Goal: Transaction & Acquisition: Purchase product/service

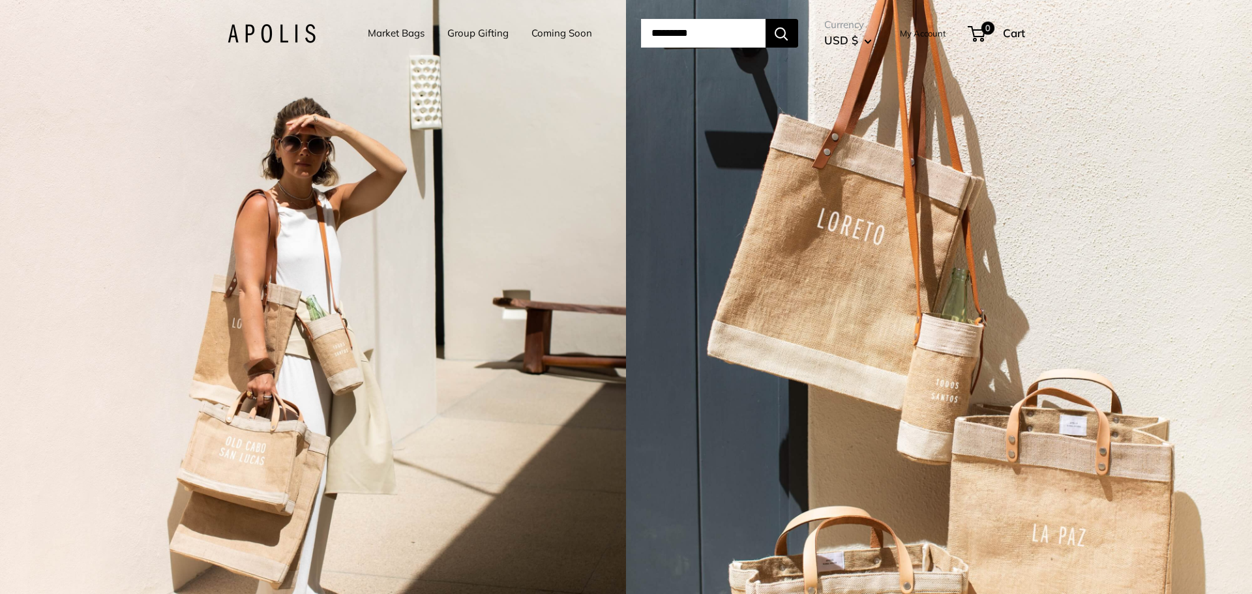
click at [926, 33] on link "My Account" at bounding box center [923, 33] width 46 height 16
click at [387, 31] on link "Market Bags" at bounding box center [396, 33] width 57 height 18
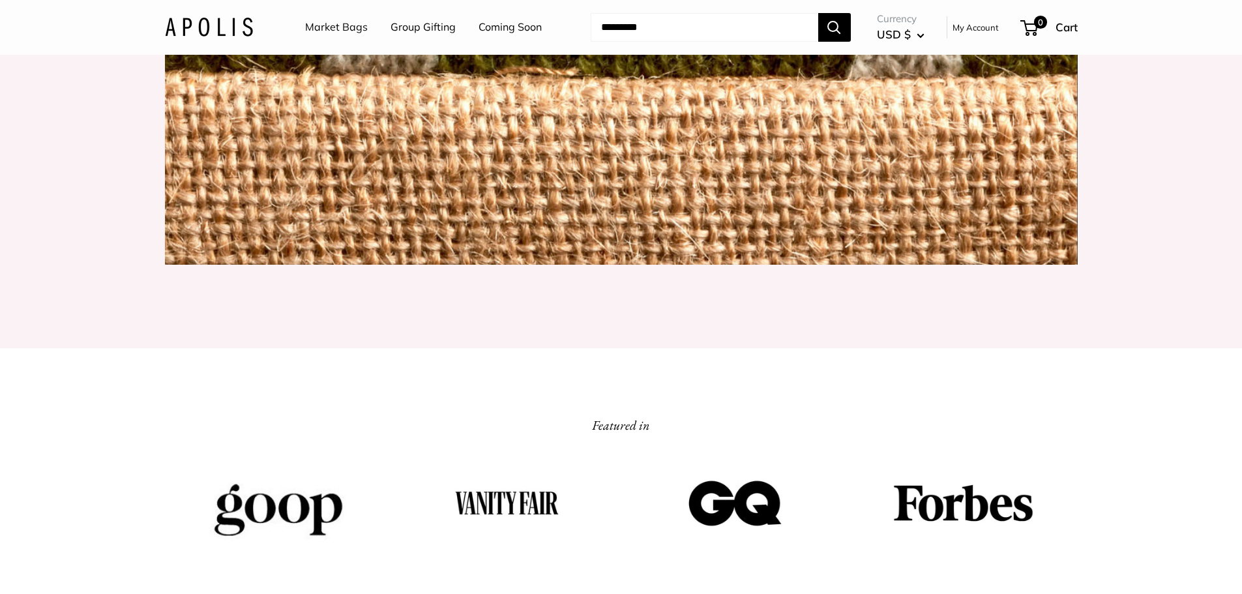
scroll to position [1760, 0]
click at [338, 27] on link "Market Bags" at bounding box center [336, 28] width 63 height 20
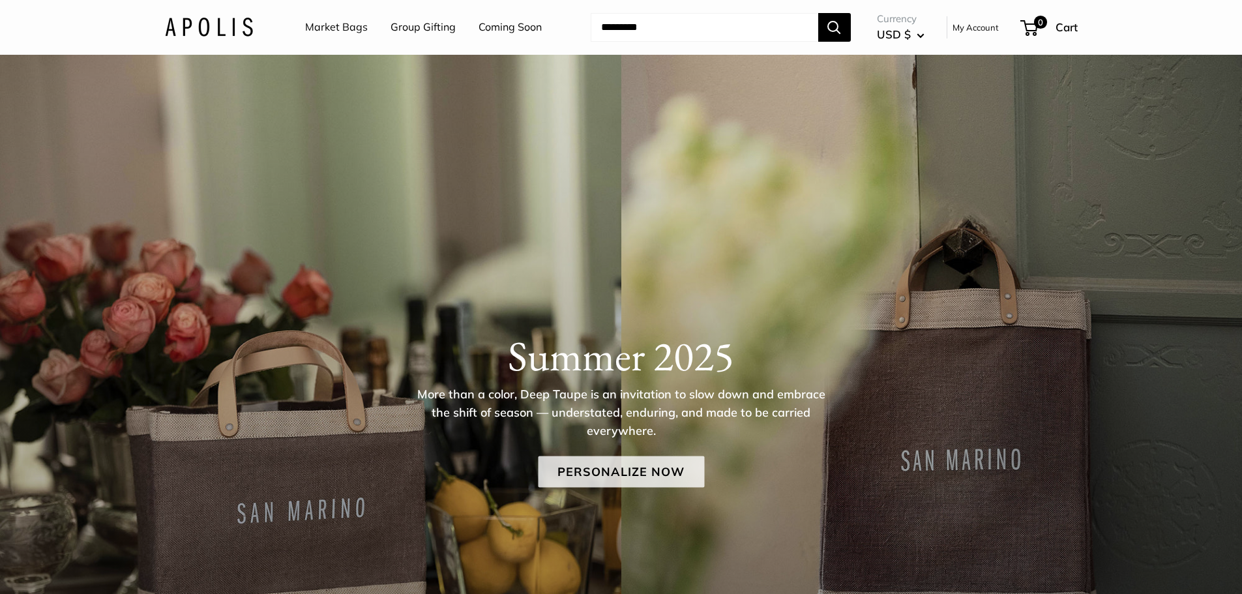
click at [675, 471] on link "Personalize Now" at bounding box center [621, 471] width 166 height 31
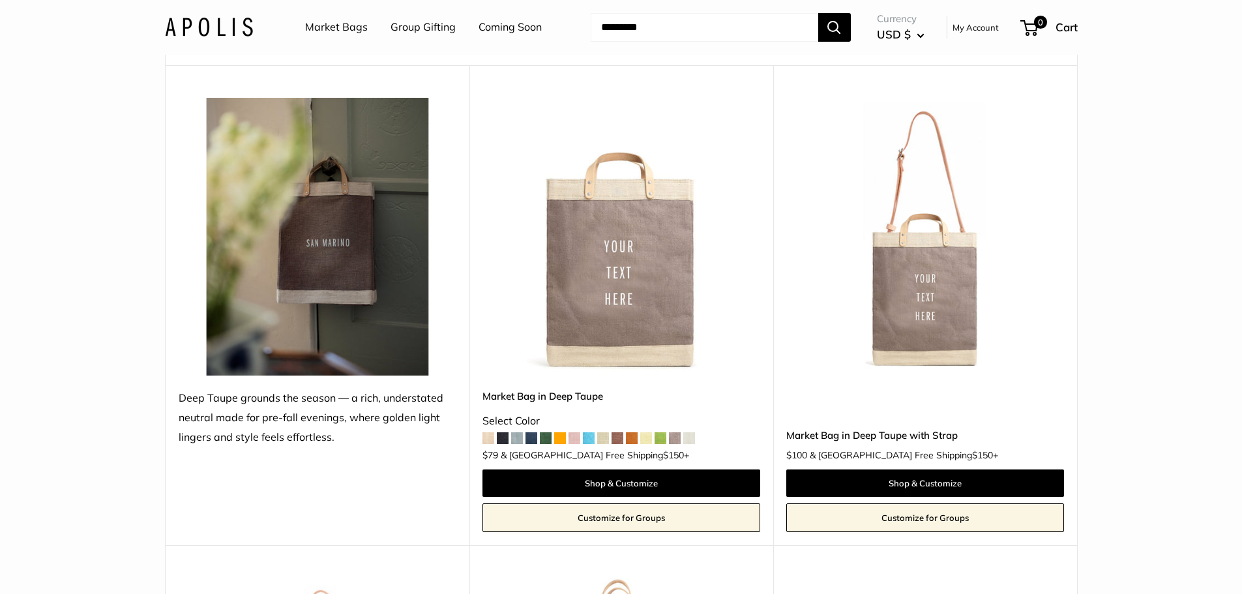
scroll to position [130, 0]
click at [0, 0] on img at bounding box center [0, 0] width 0 height 0
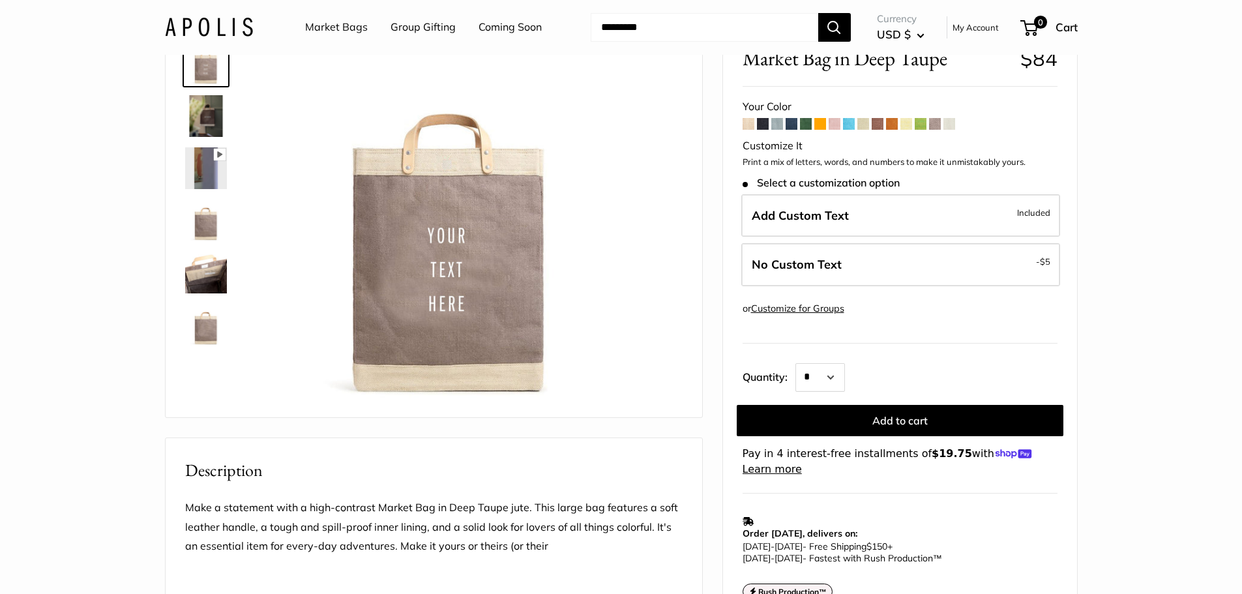
scroll to position [65, 0]
click at [842, 372] on select "* * * * * * * * * *** *** *** *** *** *** *** *** *** *** *** *** *** *** *** *…" at bounding box center [820, 376] width 50 height 29
click at [947, 372] on div "* * * * * * * * * *** *** *** *** *** *** *** *** *** *** *** *** *** *** *** *…" at bounding box center [926, 375] width 262 height 33
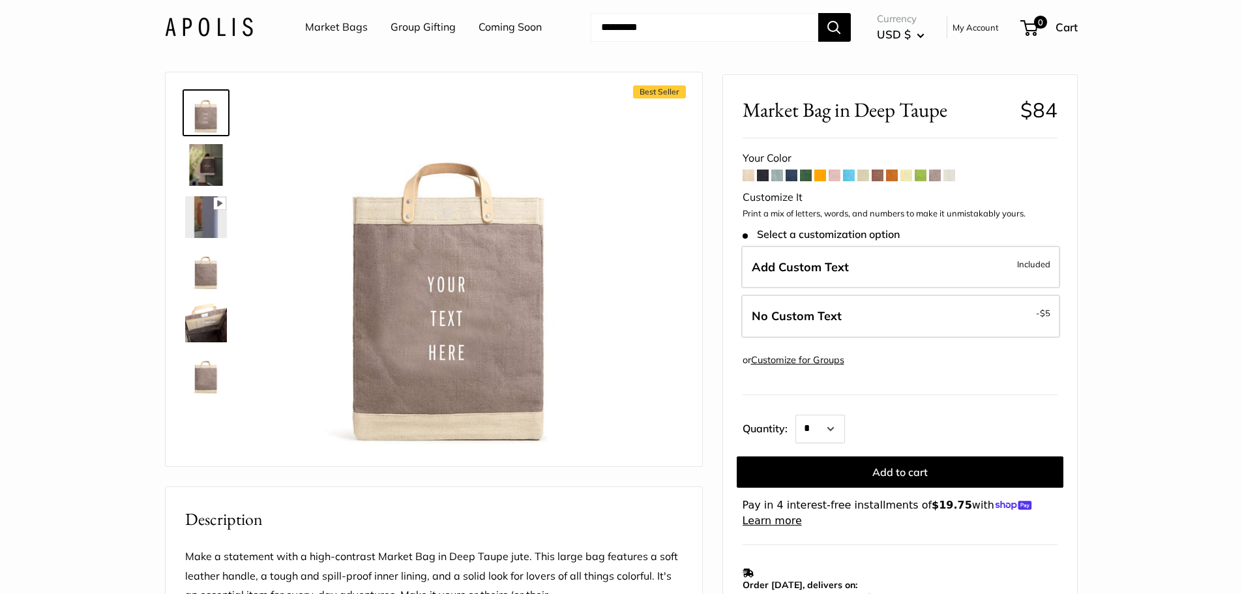
scroll to position [0, 0]
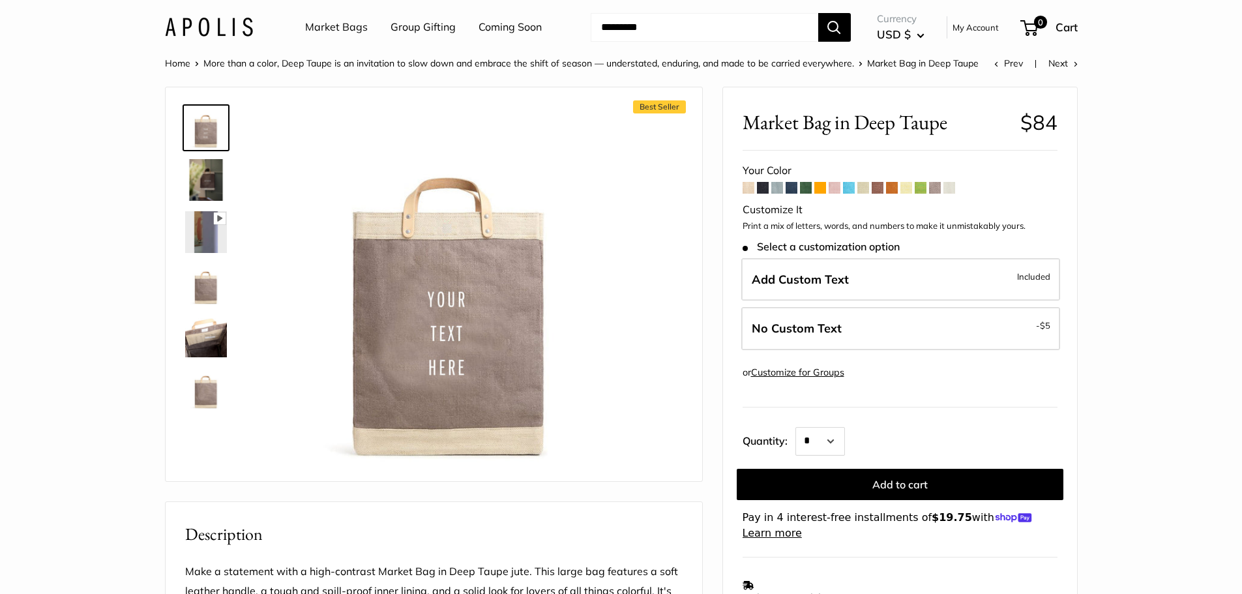
click at [802, 185] on span at bounding box center [806, 188] width 12 height 12
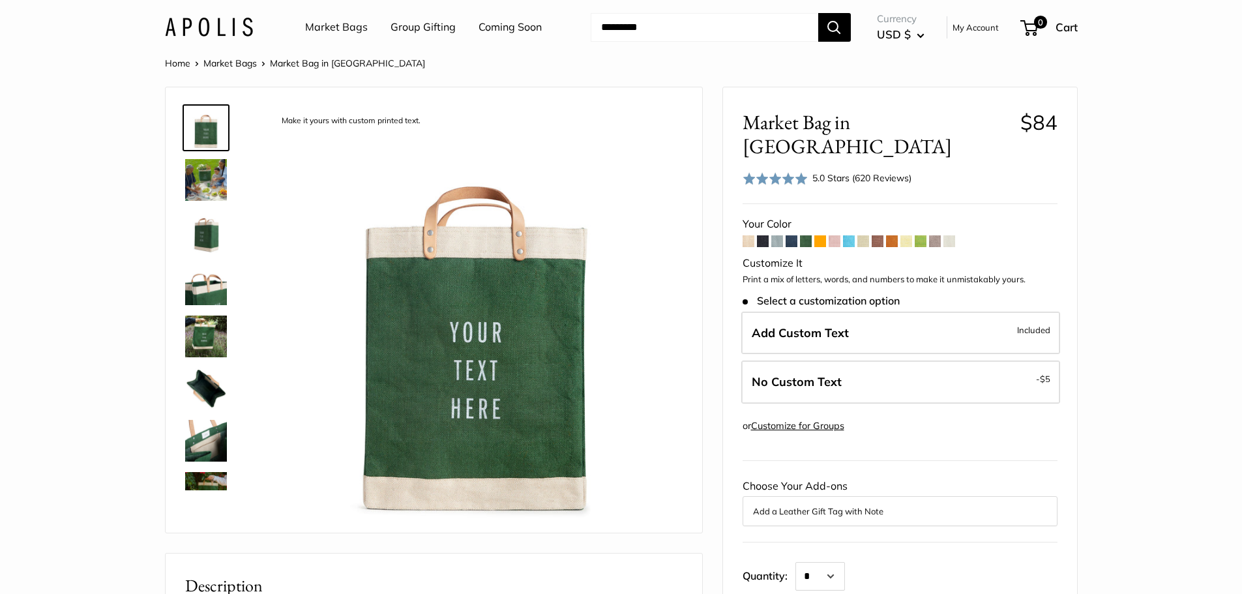
click at [983, 23] on link "My Account" at bounding box center [975, 28] width 46 height 16
